Goal: Task Accomplishment & Management: Manage account settings

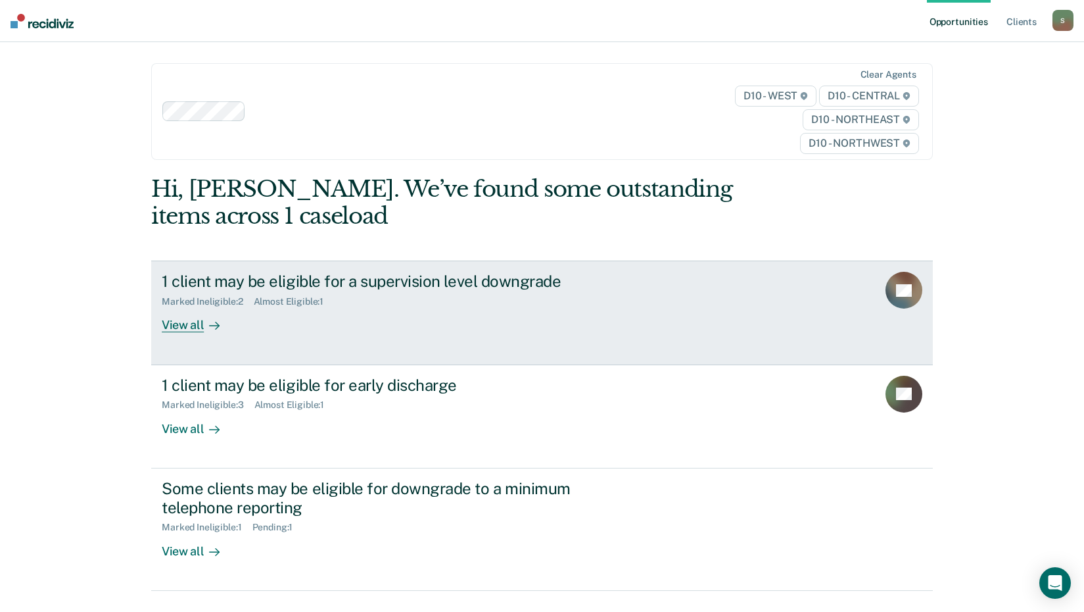
click at [281, 281] on div "1 client may be eligible for a supervision level downgrade" at bounding box center [393, 281] width 462 height 19
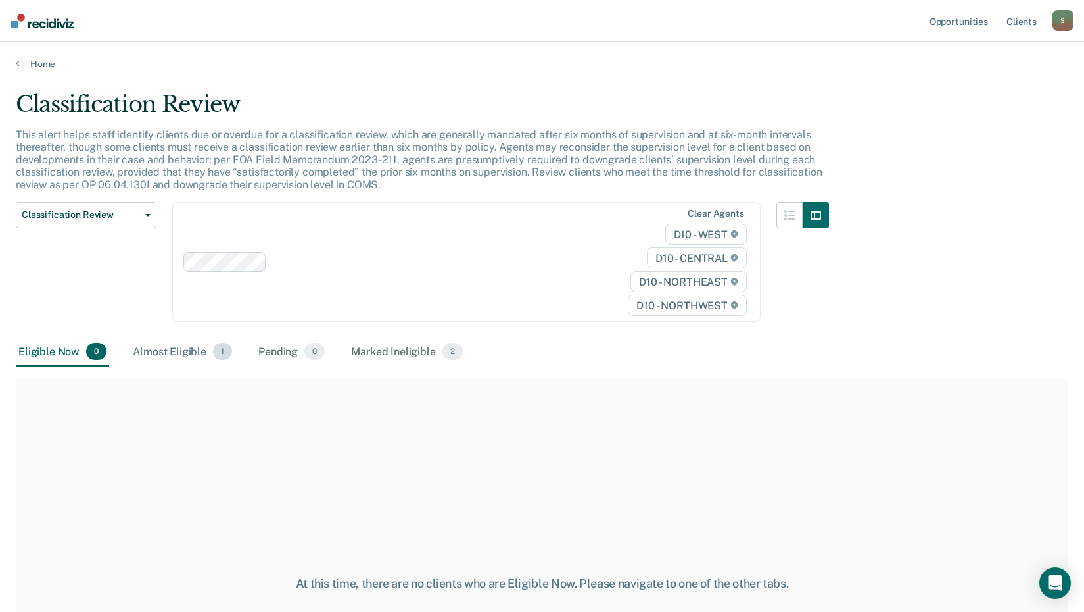
click at [169, 353] on div "Almost Eligible 1" at bounding box center [182, 351] width 105 height 29
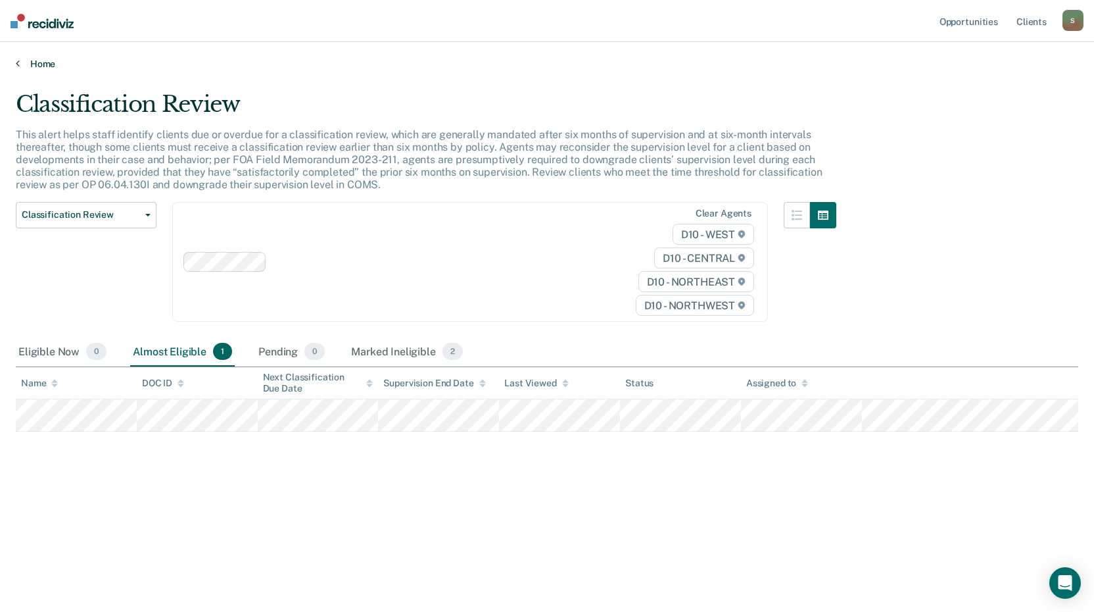
click at [26, 68] on link "Home" at bounding box center [547, 64] width 1063 height 12
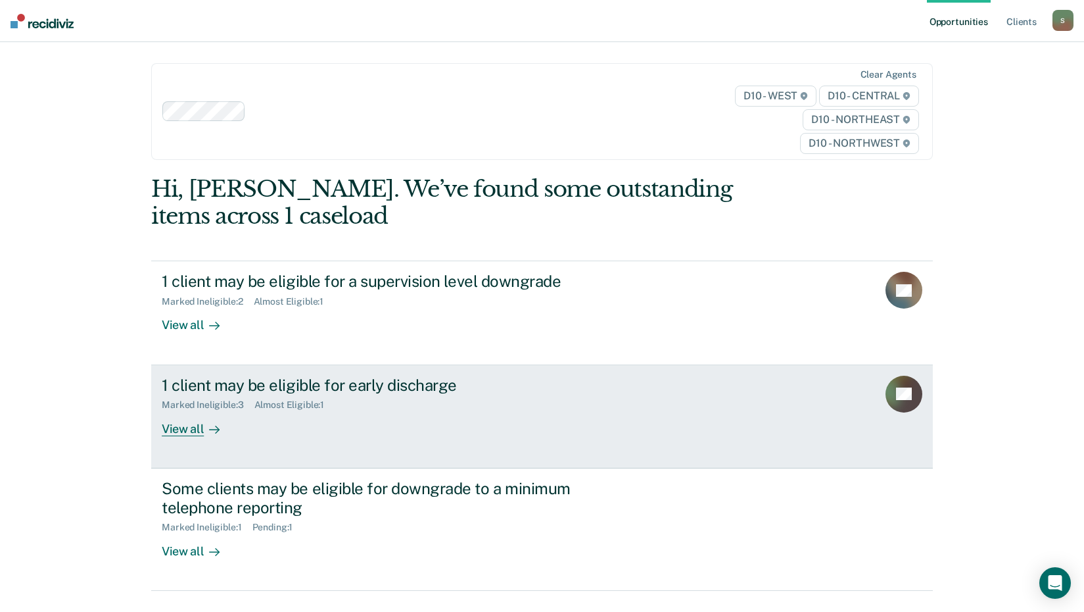
click at [195, 434] on div "View all" at bounding box center [199, 423] width 74 height 26
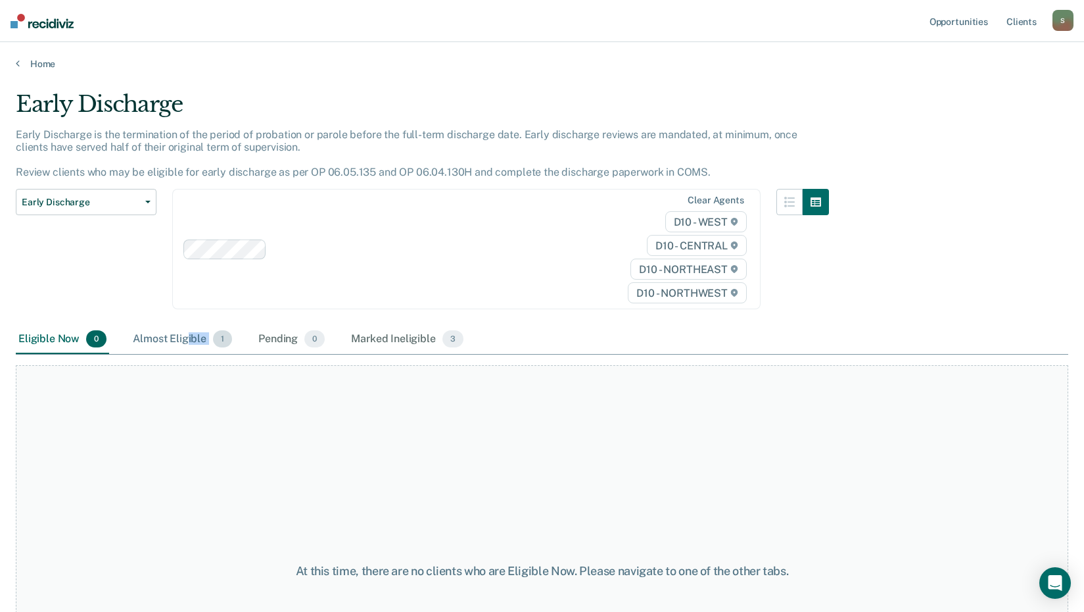
click at [188, 347] on div "Almost Eligible 1" at bounding box center [182, 339] width 105 height 29
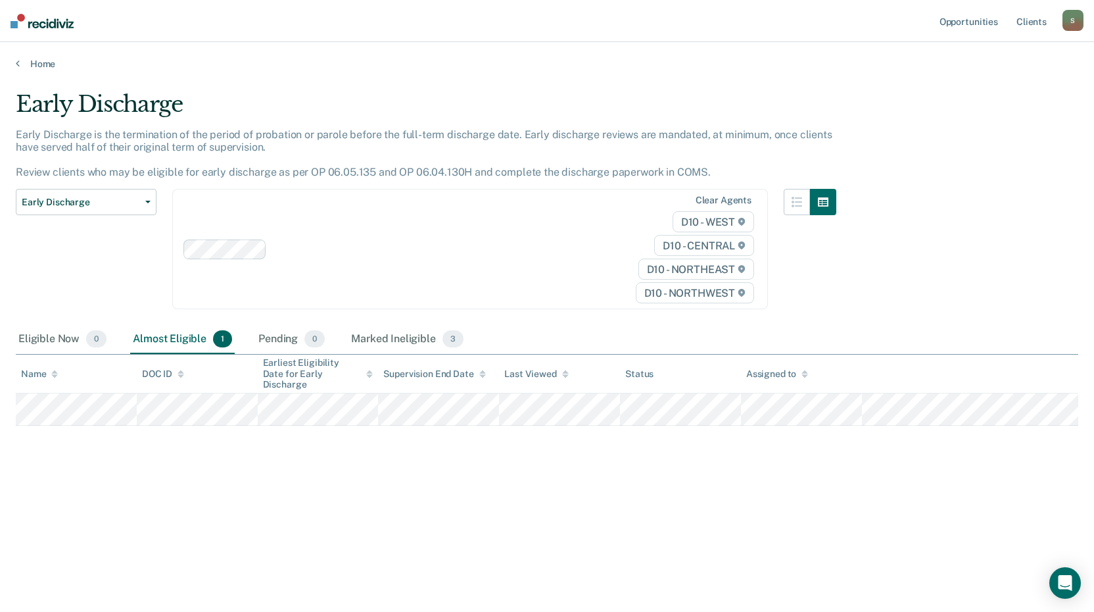
click at [285, 514] on div "Early Discharge Early Discharge is the termination of the period of probation o…" at bounding box center [547, 323] width 1063 height 464
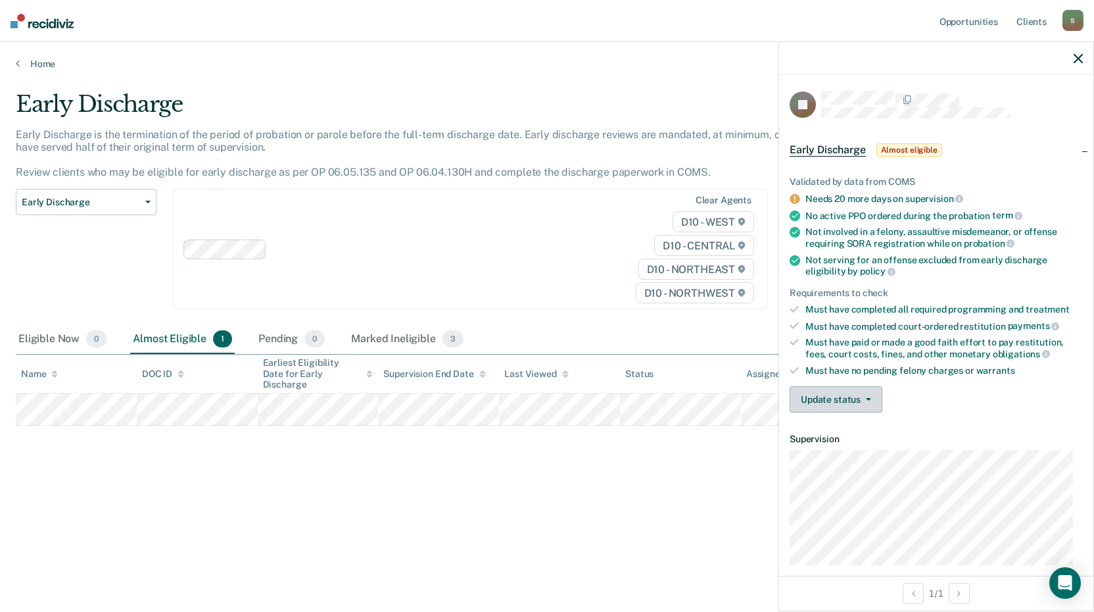
click at [828, 400] on button "Update status" at bounding box center [836, 399] width 93 height 26
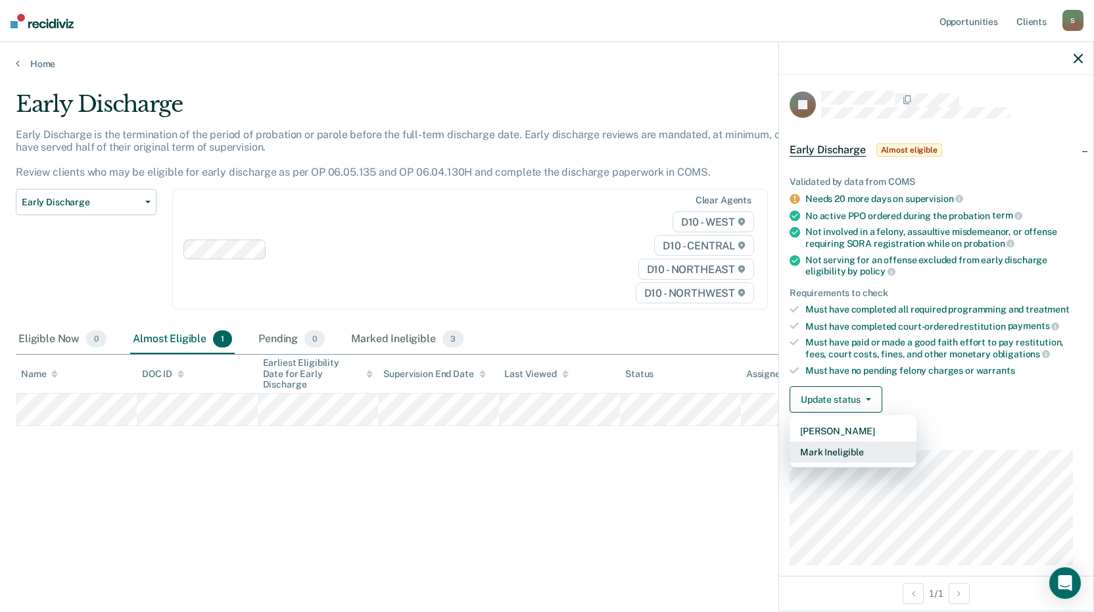
click at [851, 445] on button "Mark Ineligible" at bounding box center [853, 451] width 127 height 21
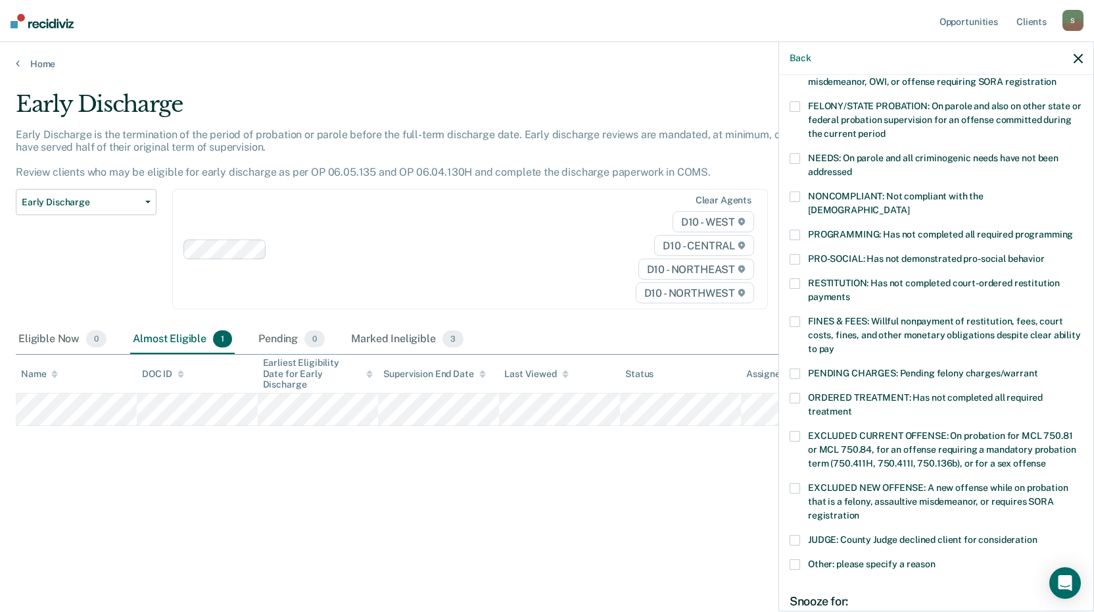
scroll to position [132, 0]
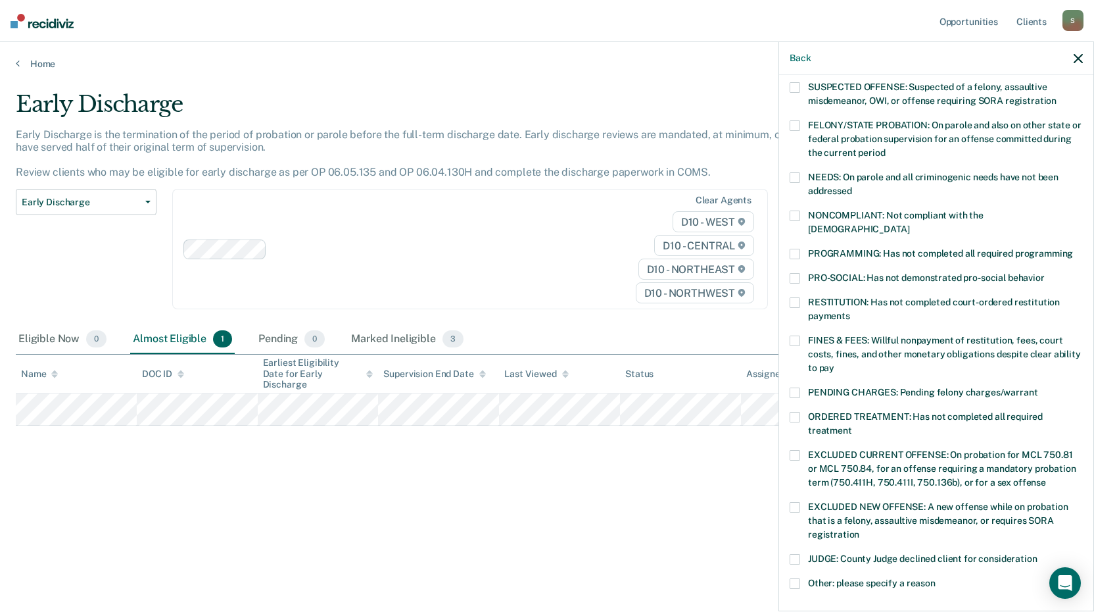
click at [791, 249] on span at bounding box center [795, 254] width 11 height 11
click at [793, 212] on span at bounding box center [795, 215] width 11 height 11
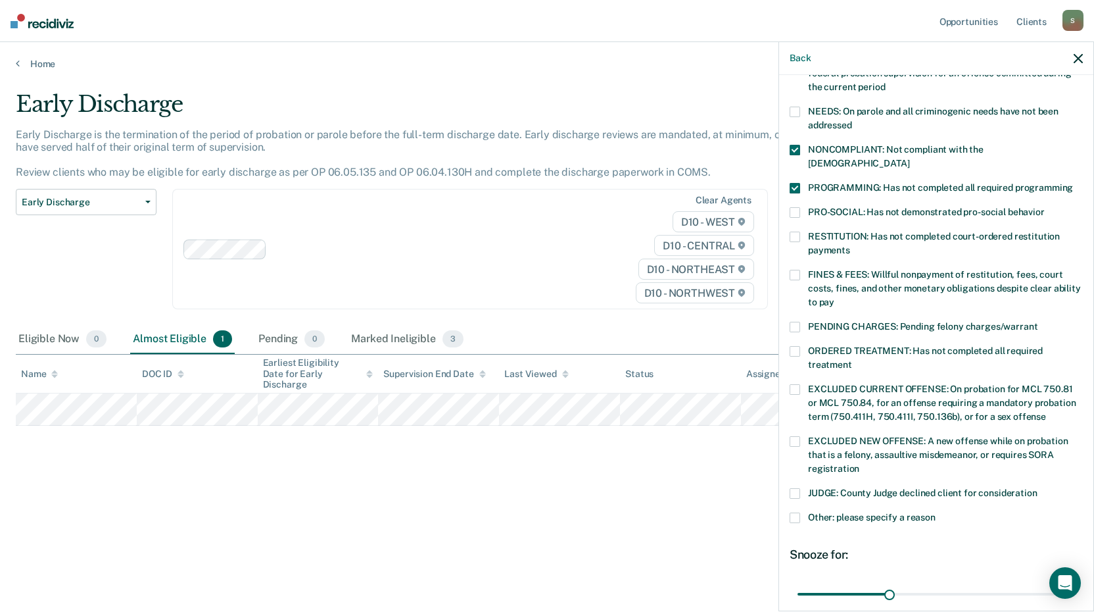
scroll to position [305, 0]
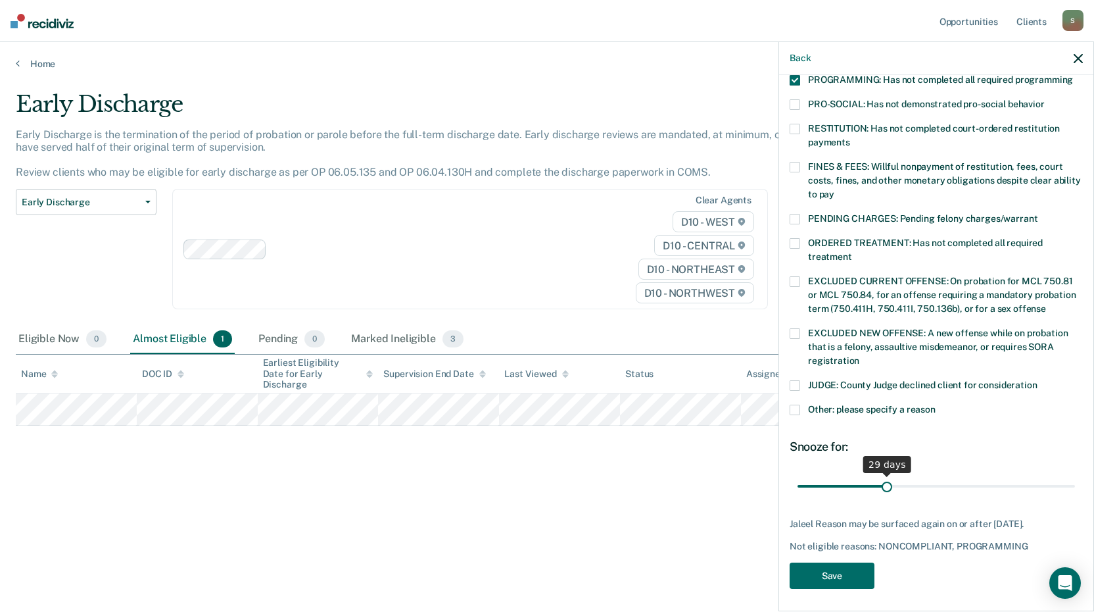
type input "30"
click at [887, 474] on input "range" at bounding box center [937, 485] width 278 height 23
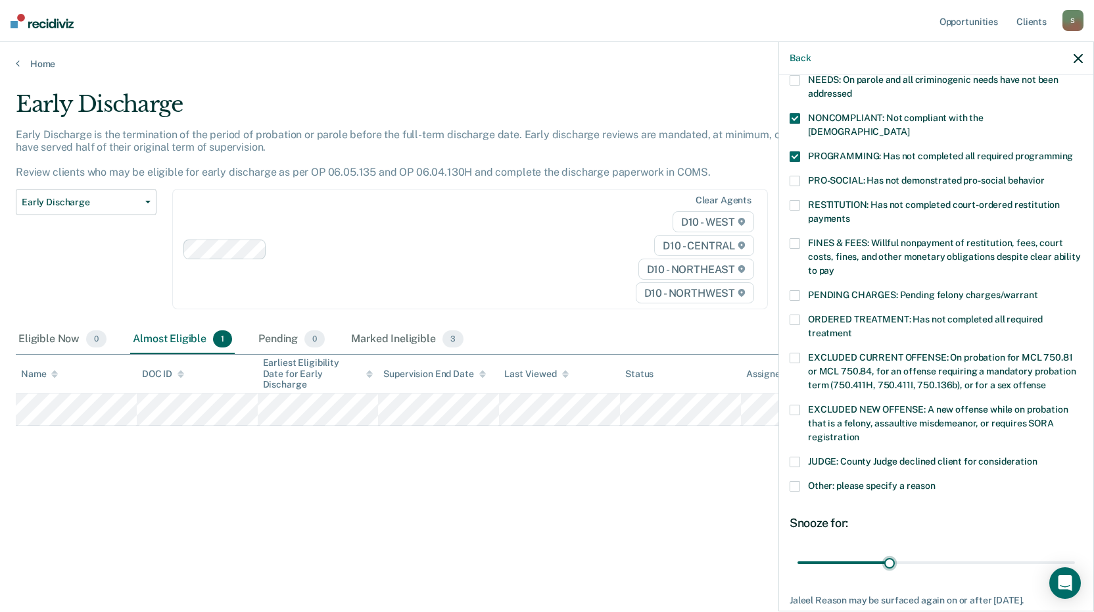
scroll to position [174, 0]
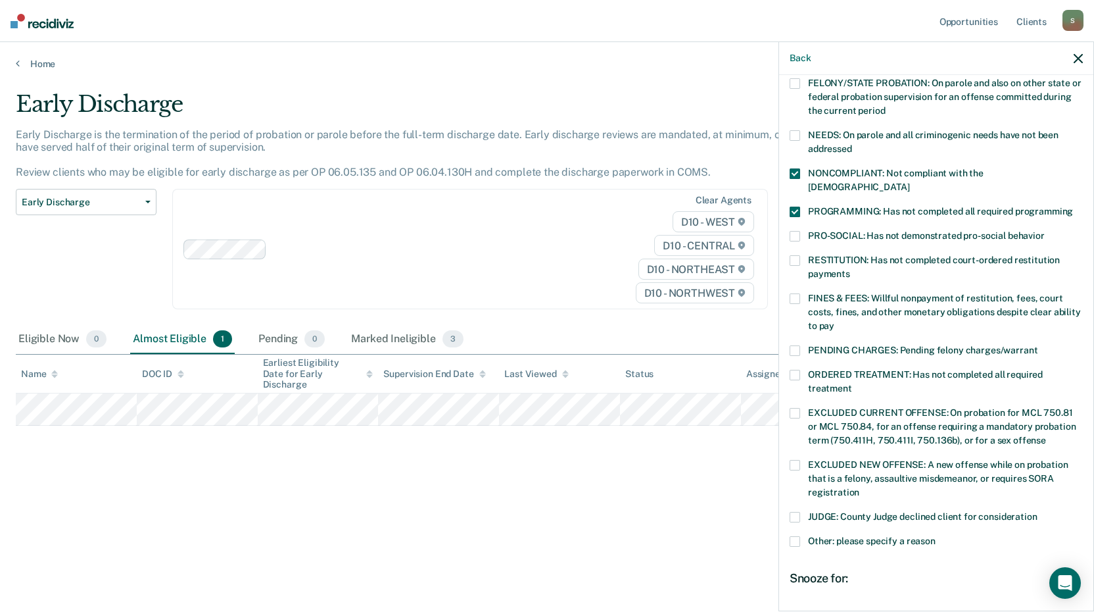
click at [797, 293] on span at bounding box center [795, 298] width 11 height 11
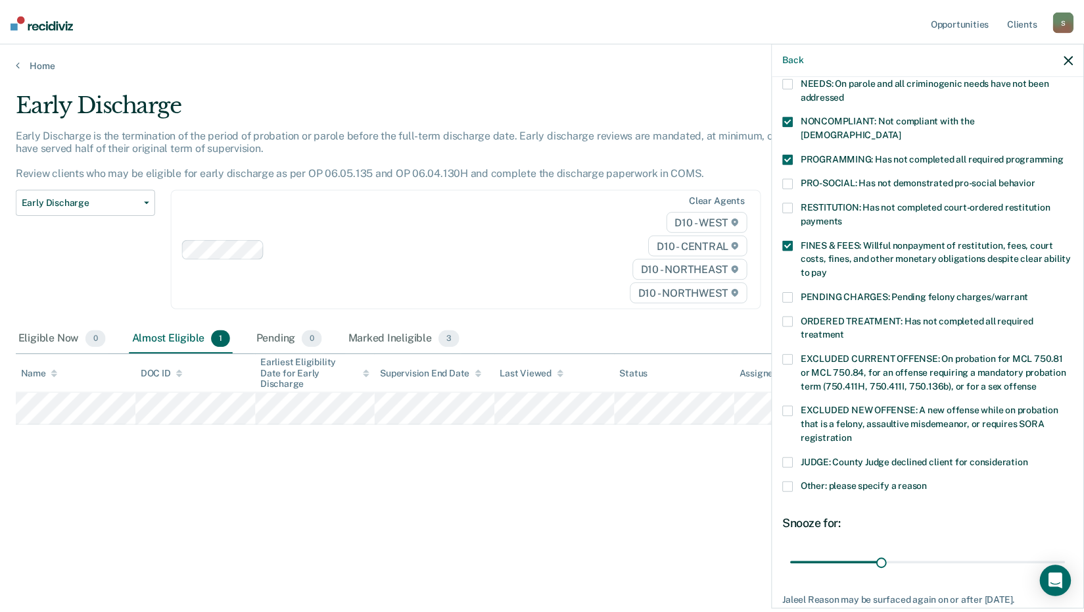
scroll to position [316, 0]
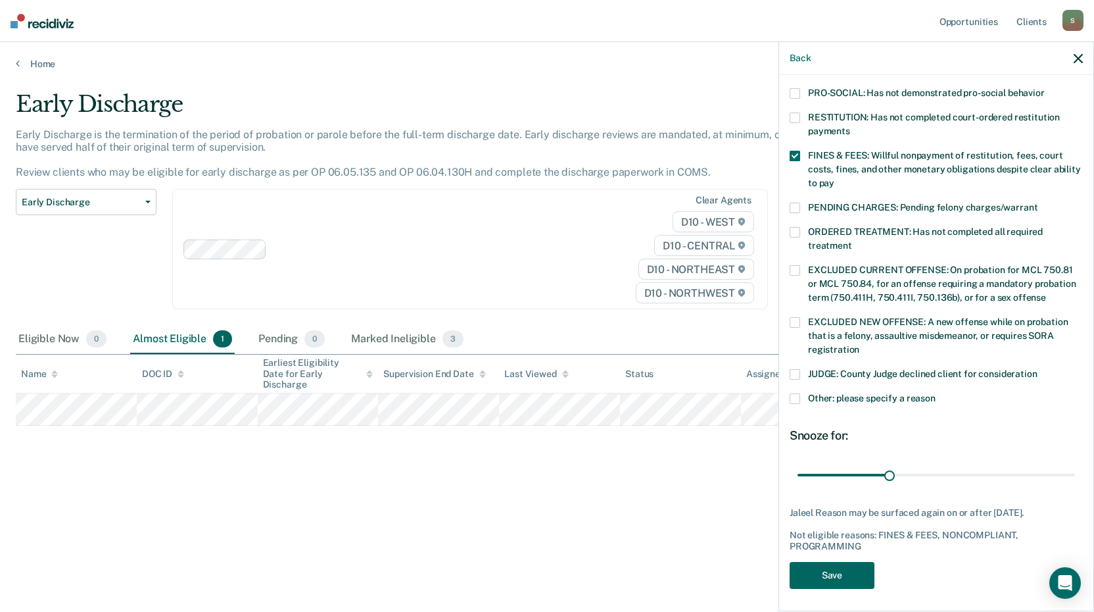
click at [833, 562] on button "Save" at bounding box center [832, 575] width 85 height 27
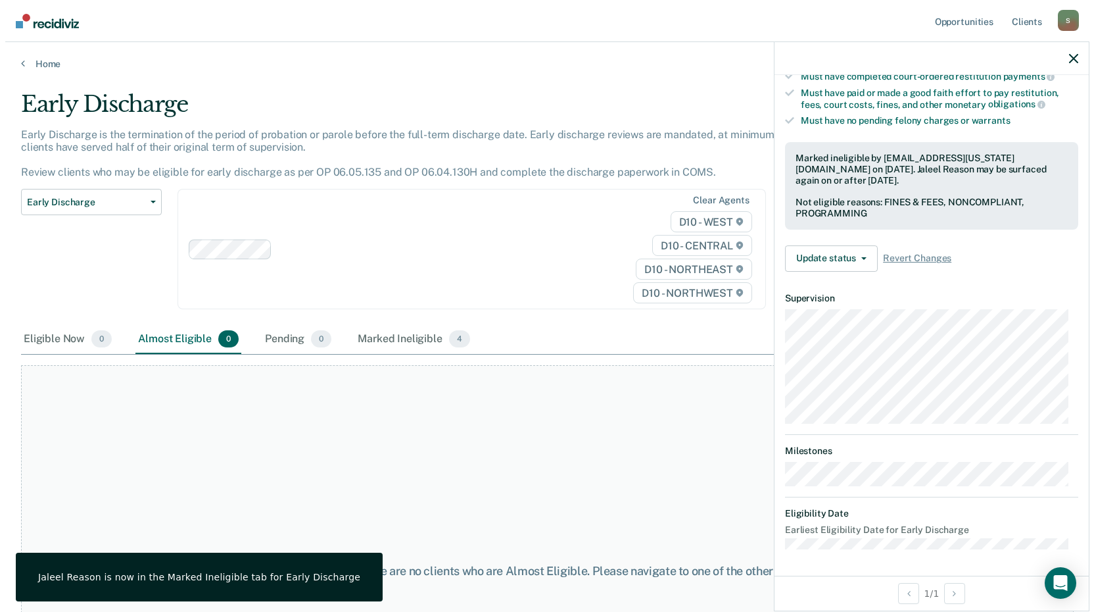
scroll to position [248, 0]
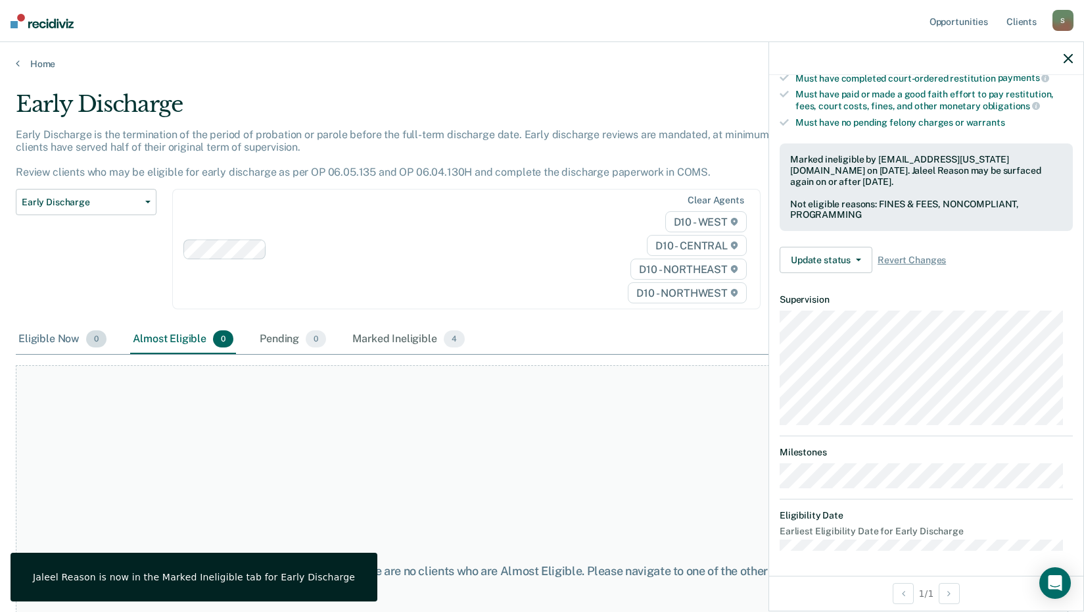
click at [62, 338] on div "Eligible Now 0" at bounding box center [62, 339] width 93 height 29
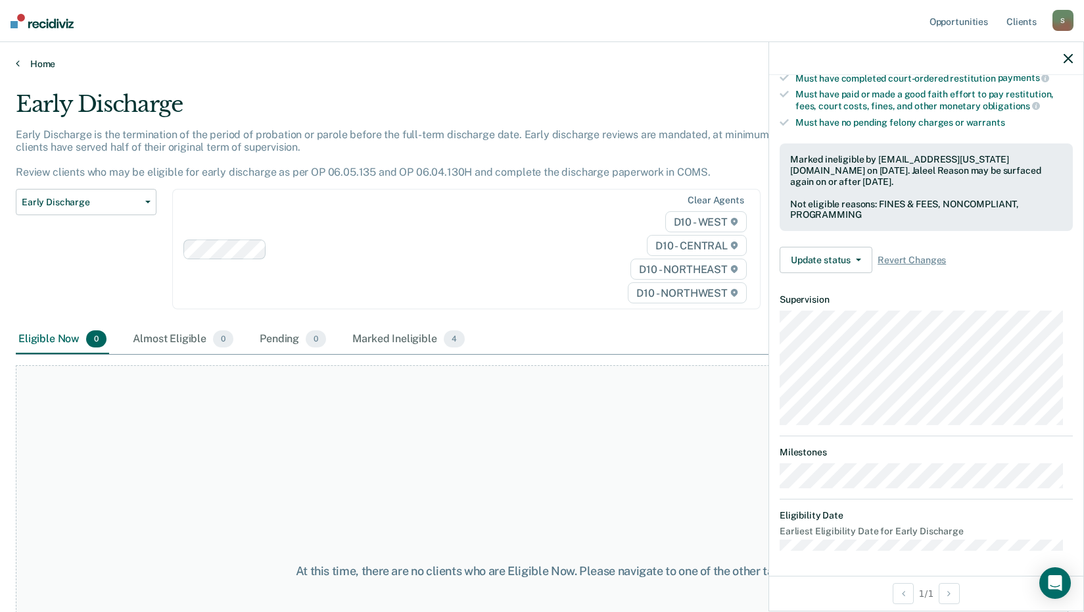
click at [20, 66] on link "Home" at bounding box center [542, 64] width 1053 height 12
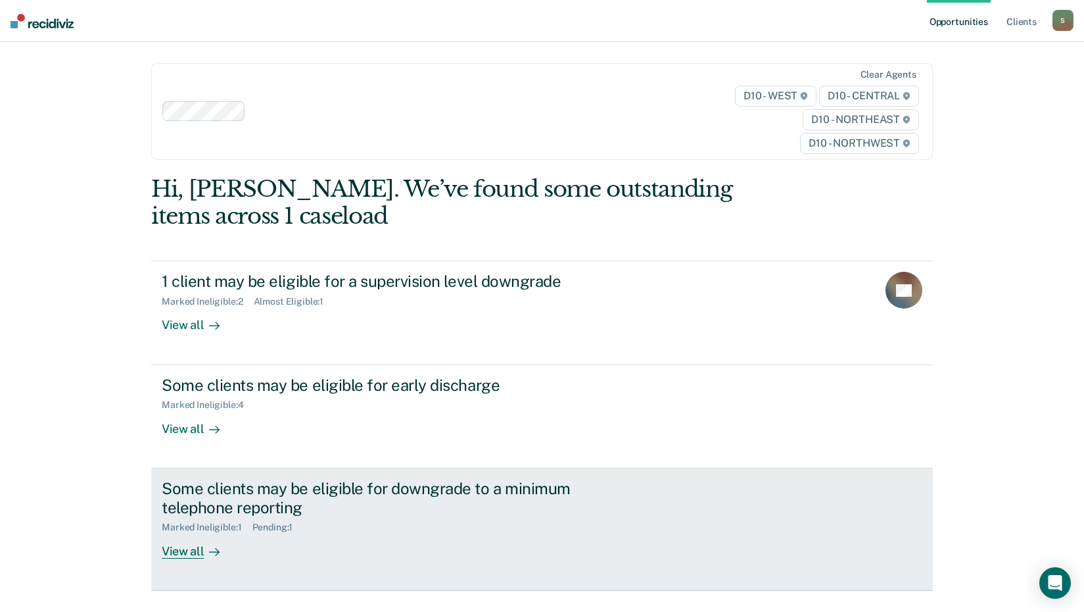
click at [188, 540] on div "View all" at bounding box center [199, 546] width 74 height 26
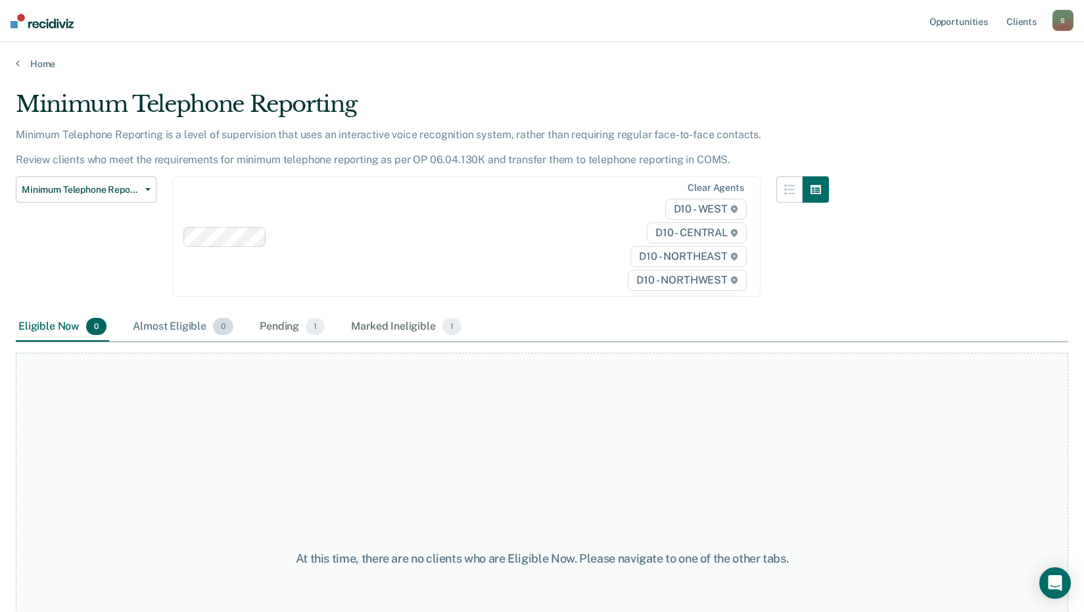
click at [155, 319] on div "Almost Eligible 0" at bounding box center [183, 326] width 106 height 29
click at [285, 325] on div "Pending 1" at bounding box center [292, 326] width 70 height 29
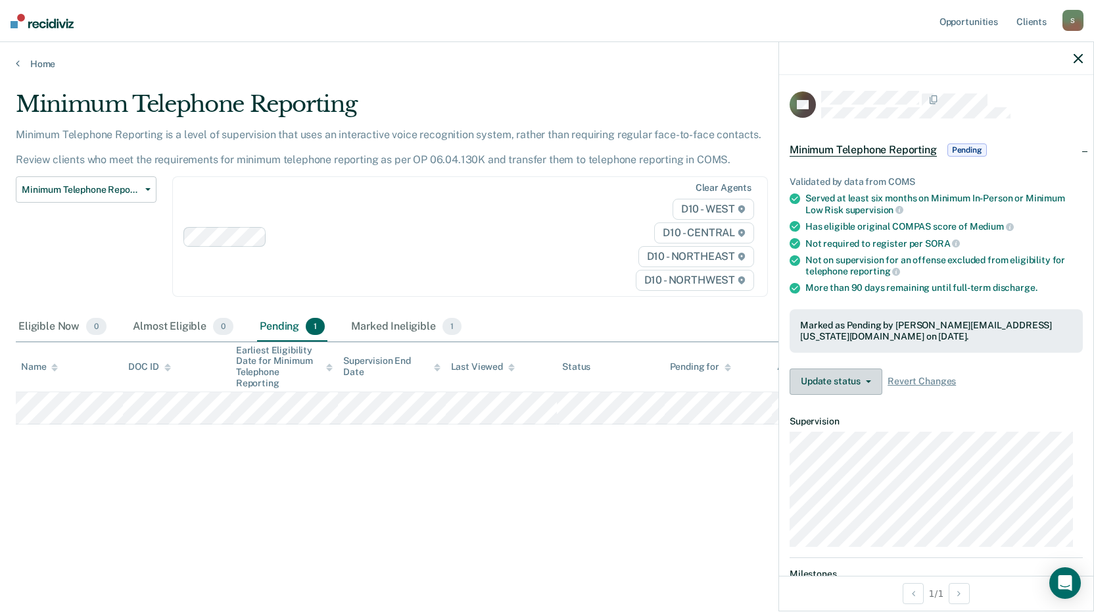
click at [825, 383] on button "Update status" at bounding box center [836, 381] width 93 height 26
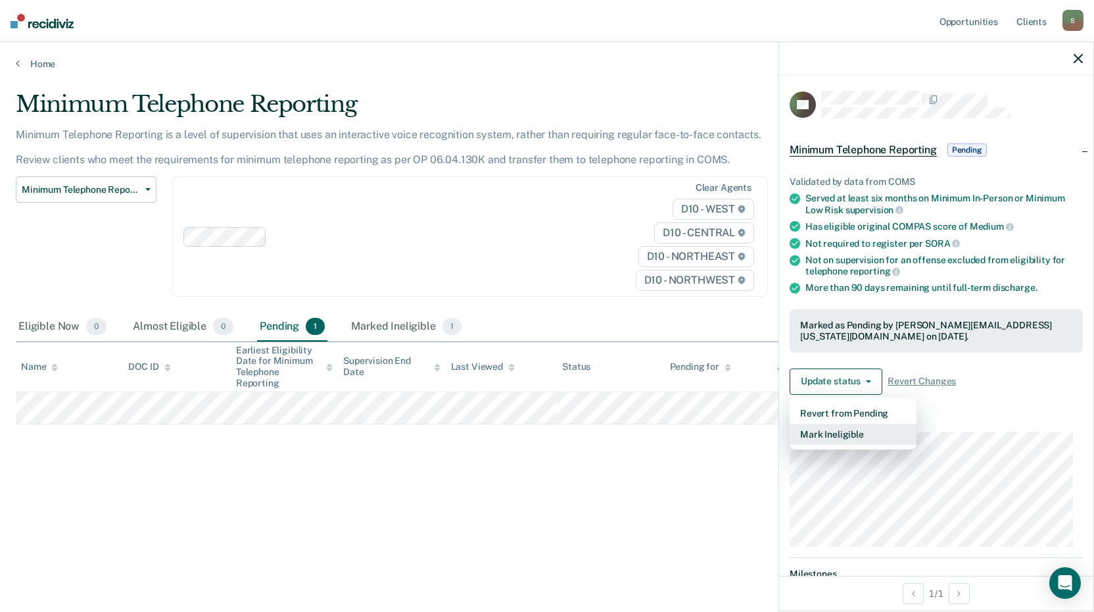
click at [829, 435] on button "Mark Ineligible" at bounding box center [853, 434] width 127 height 21
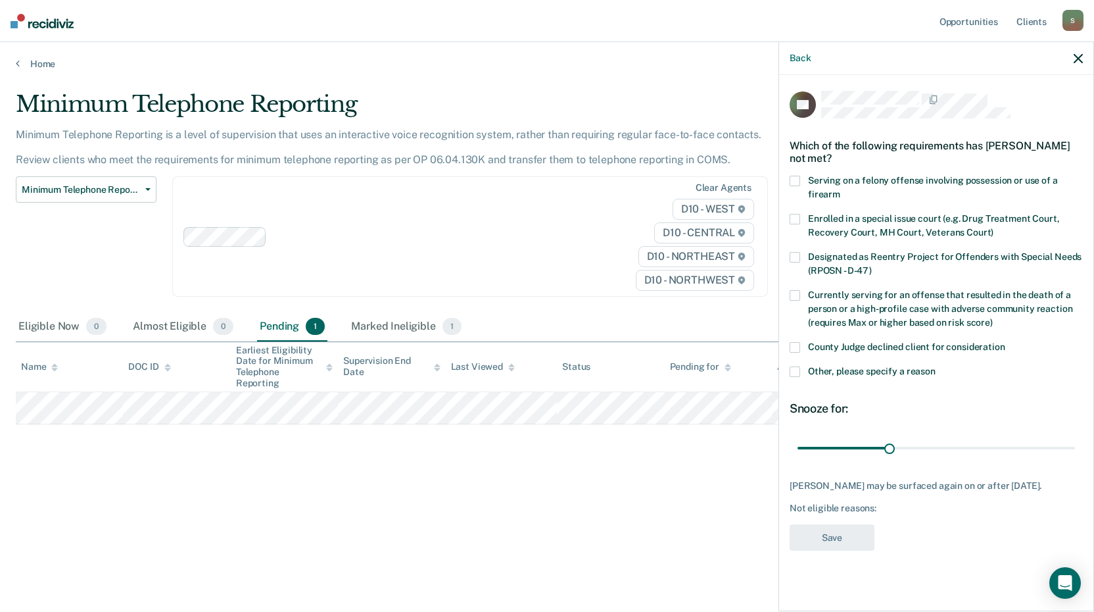
click at [798, 373] on span at bounding box center [795, 371] width 11 height 11
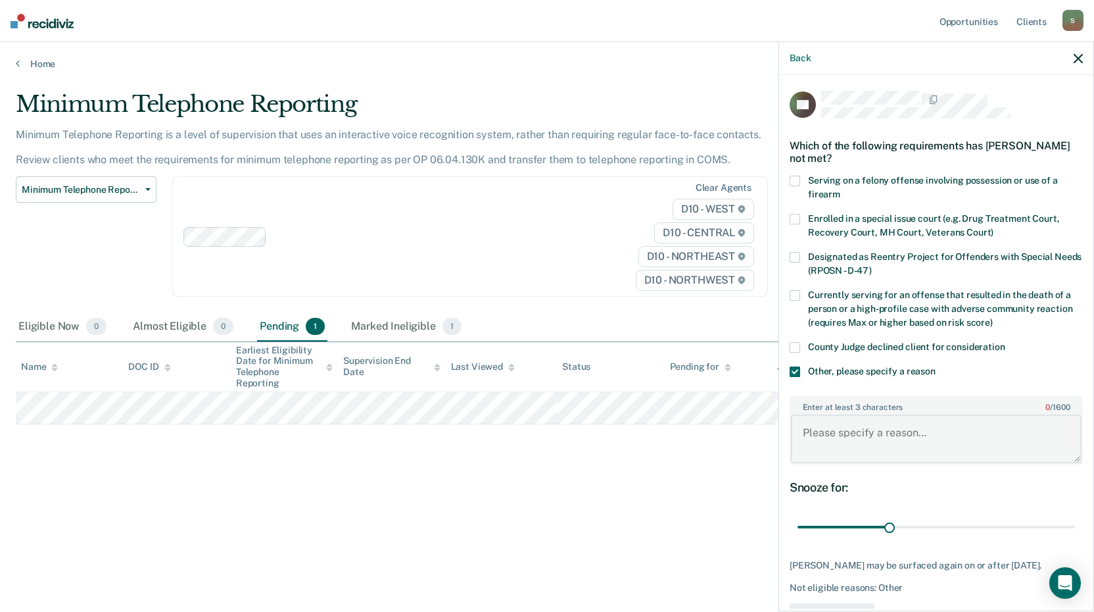
click at [863, 441] on textarea "Enter at least 3 characters 0 / 1600" at bounding box center [936, 438] width 291 height 49
click at [1073, 57] on div "Back" at bounding box center [936, 58] width 314 height 33
click at [1076, 59] on icon "button" at bounding box center [1078, 58] width 9 height 9
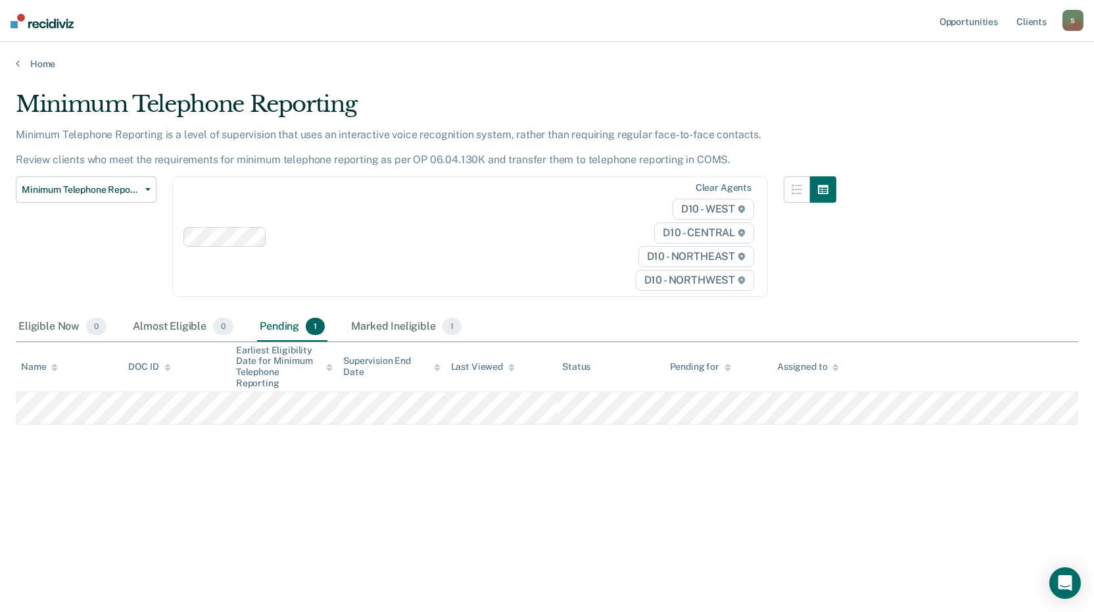
click at [45, 70] on main "Minimum Telephone Reporting Minimum Telephone Reporting is a level of supervisi…" at bounding box center [547, 339] width 1094 height 538
click at [32, 58] on link "Home" at bounding box center [547, 64] width 1063 height 12
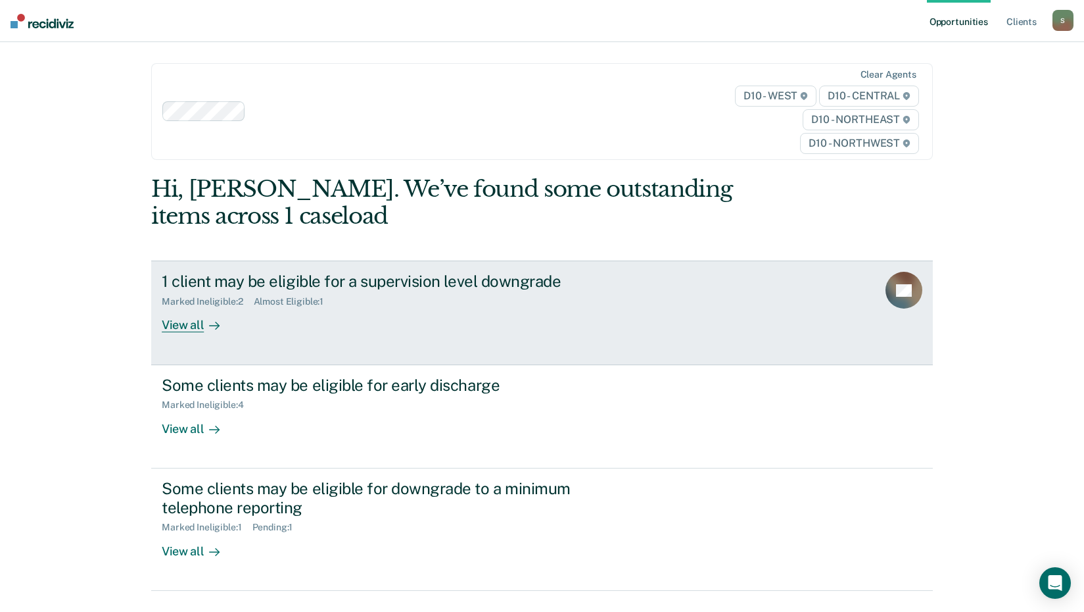
click at [173, 322] on div "View all" at bounding box center [199, 320] width 74 height 26
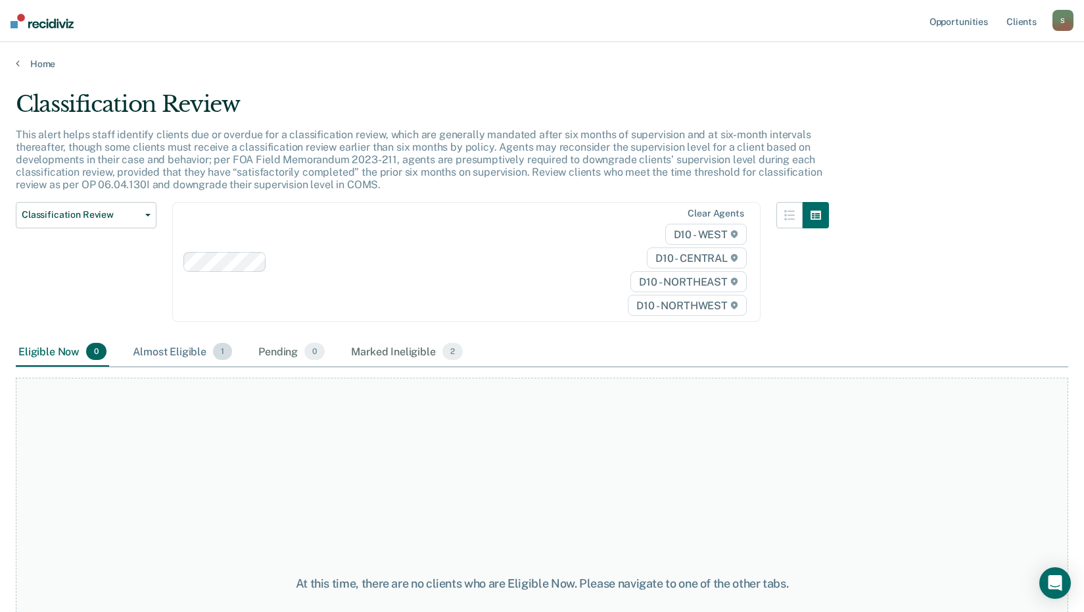
click at [189, 350] on div "Almost Eligible 1" at bounding box center [182, 351] width 105 height 29
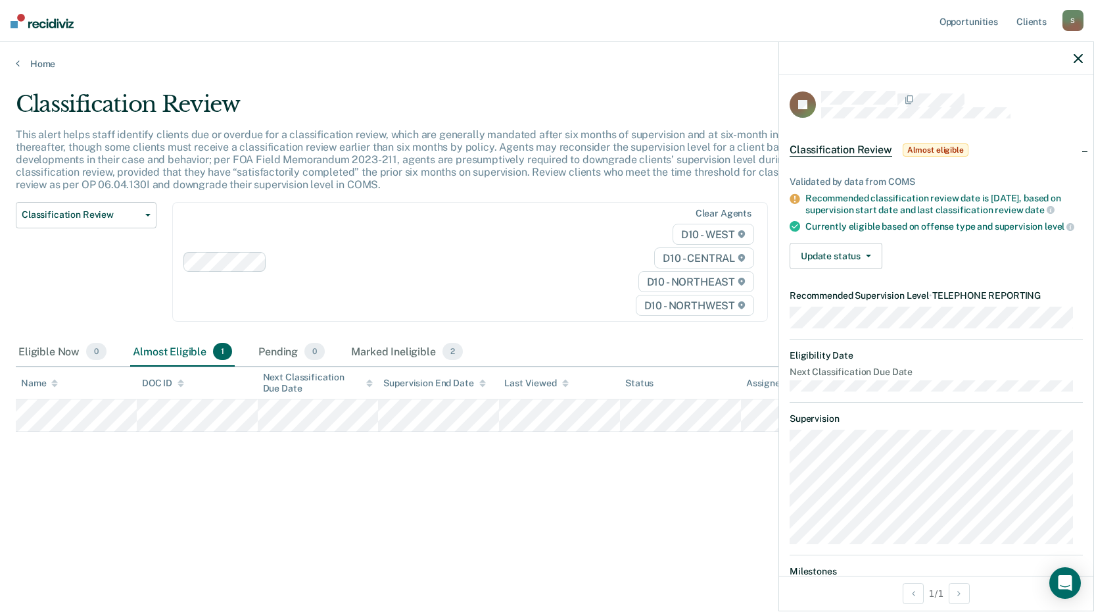
click at [1078, 62] on icon "button" at bounding box center [1078, 58] width 9 height 9
